Goal: Information Seeking & Learning: Learn about a topic

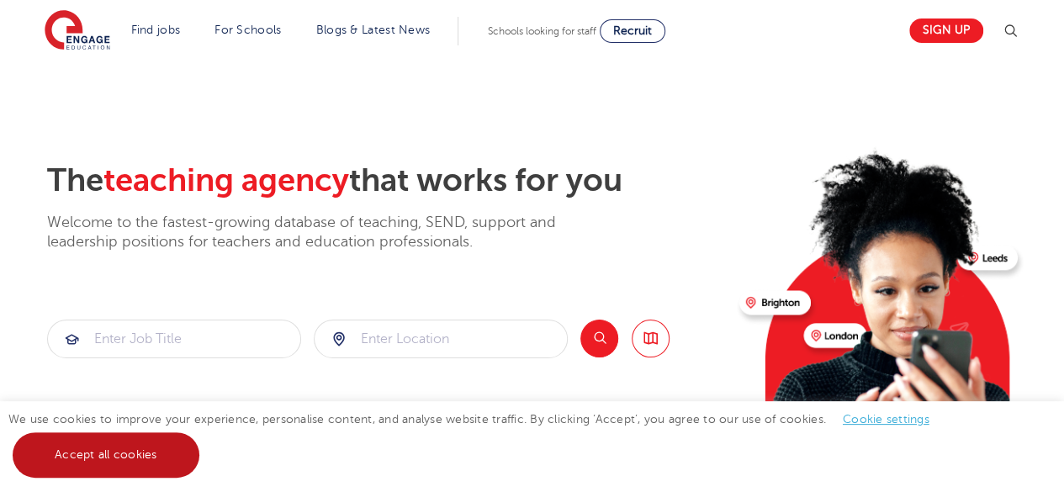
click at [115, 453] on link "Accept all cookies" at bounding box center [106, 454] width 187 height 45
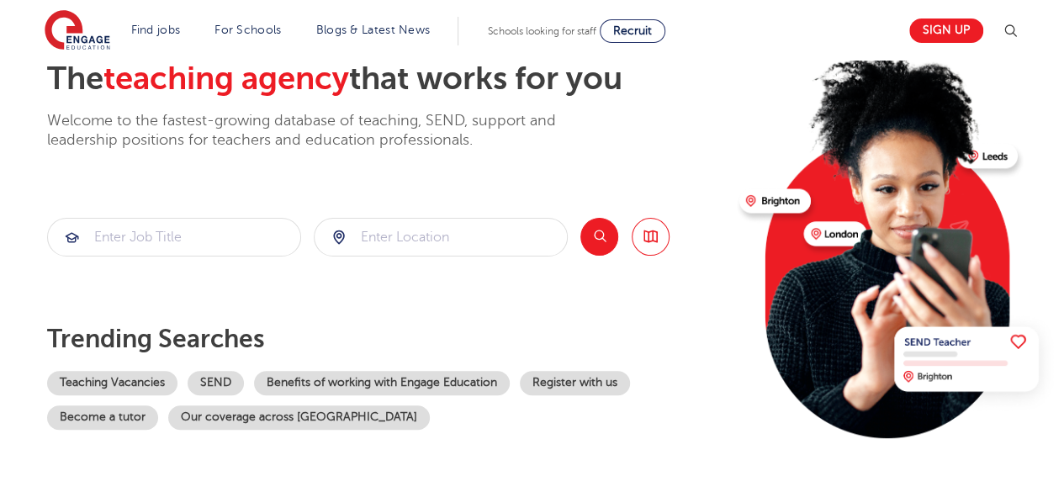
scroll to position [103, 0]
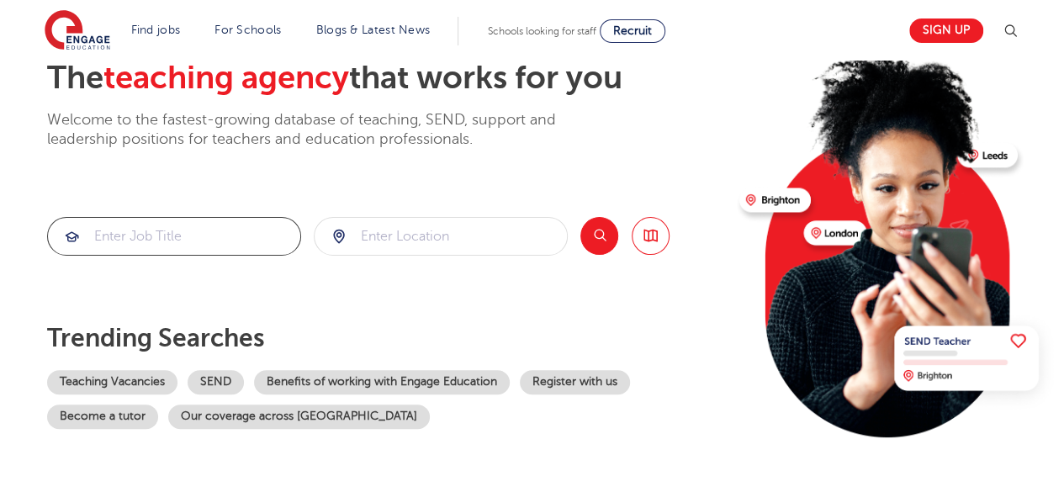
click at [208, 236] on input "search" at bounding box center [174, 236] width 252 height 37
type input "marketing"
click at [395, 242] on input "search" at bounding box center [441, 236] width 252 height 37
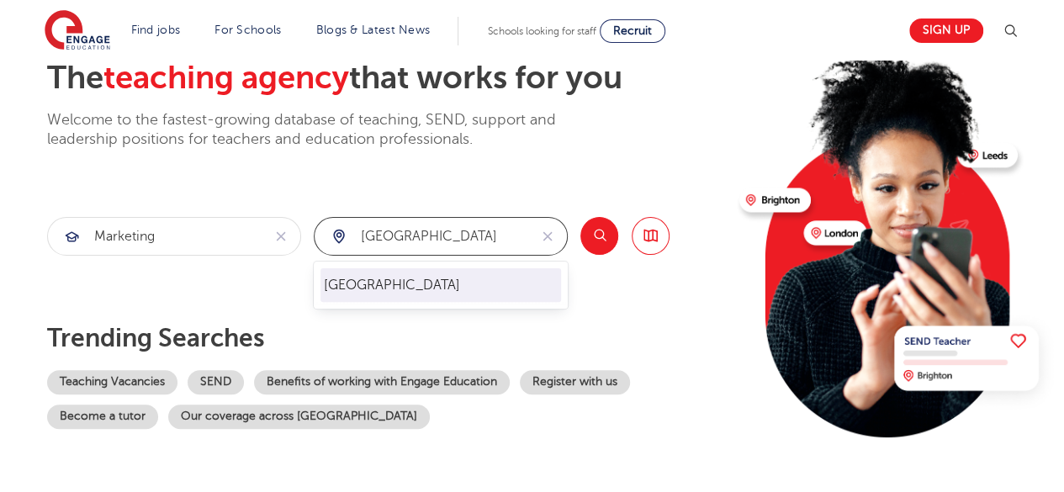
click at [372, 278] on li "London" at bounding box center [441, 285] width 241 height 34
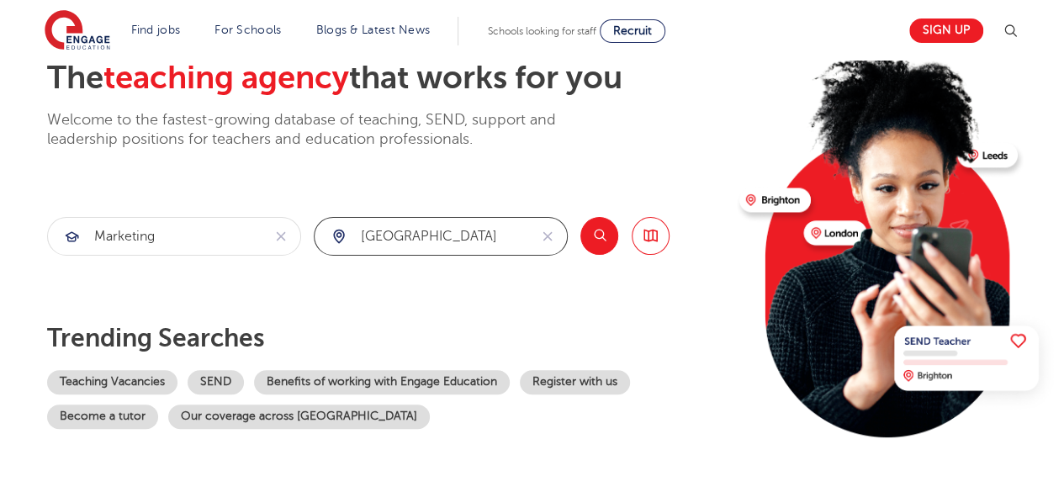
type input "London"
click at [598, 236] on button "Search" at bounding box center [599, 236] width 38 height 38
